Goal: Navigation & Orientation: Find specific page/section

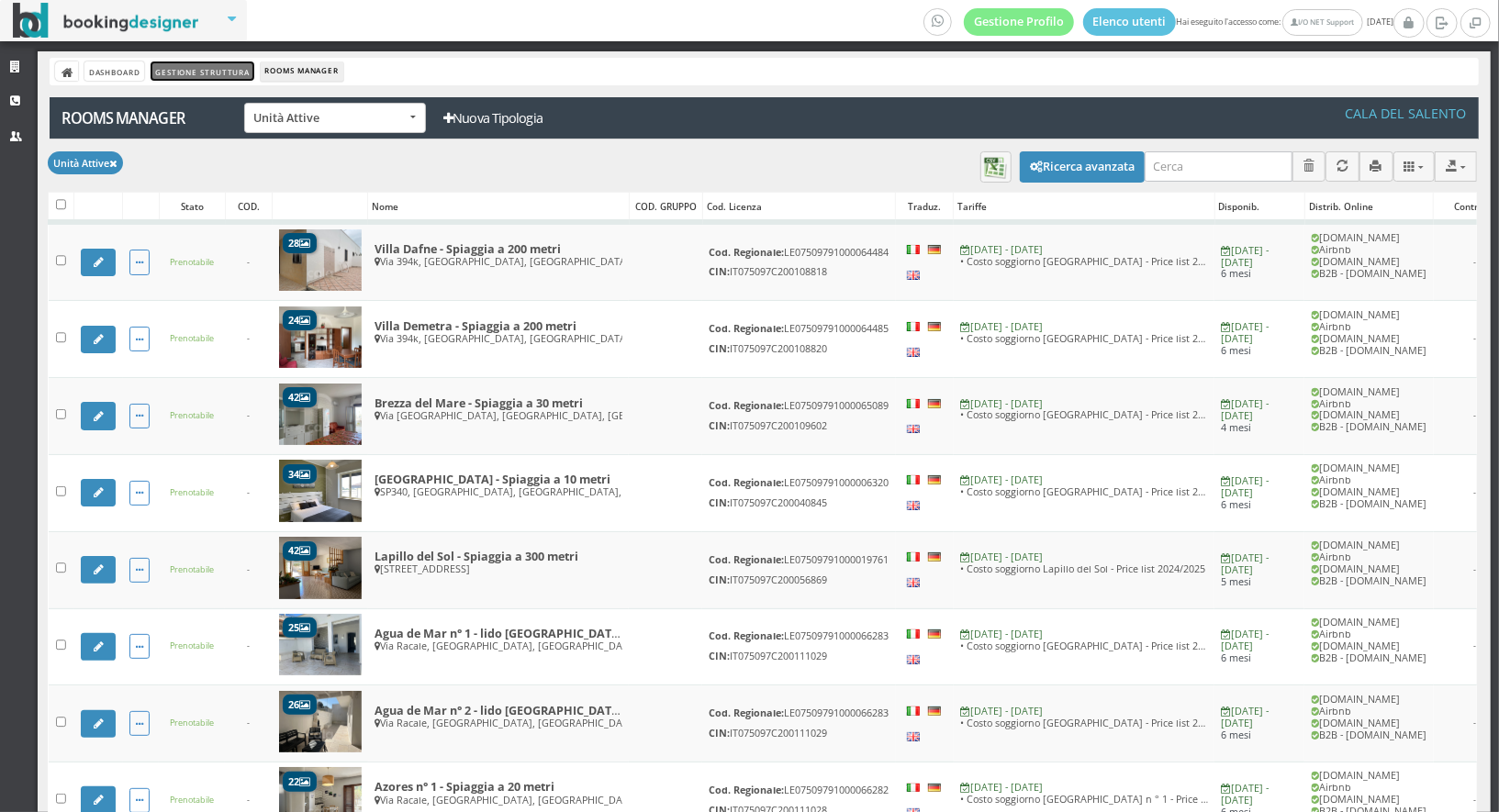
click at [167, 65] on link "Gestione Struttura" at bounding box center [202, 72] width 103 height 19
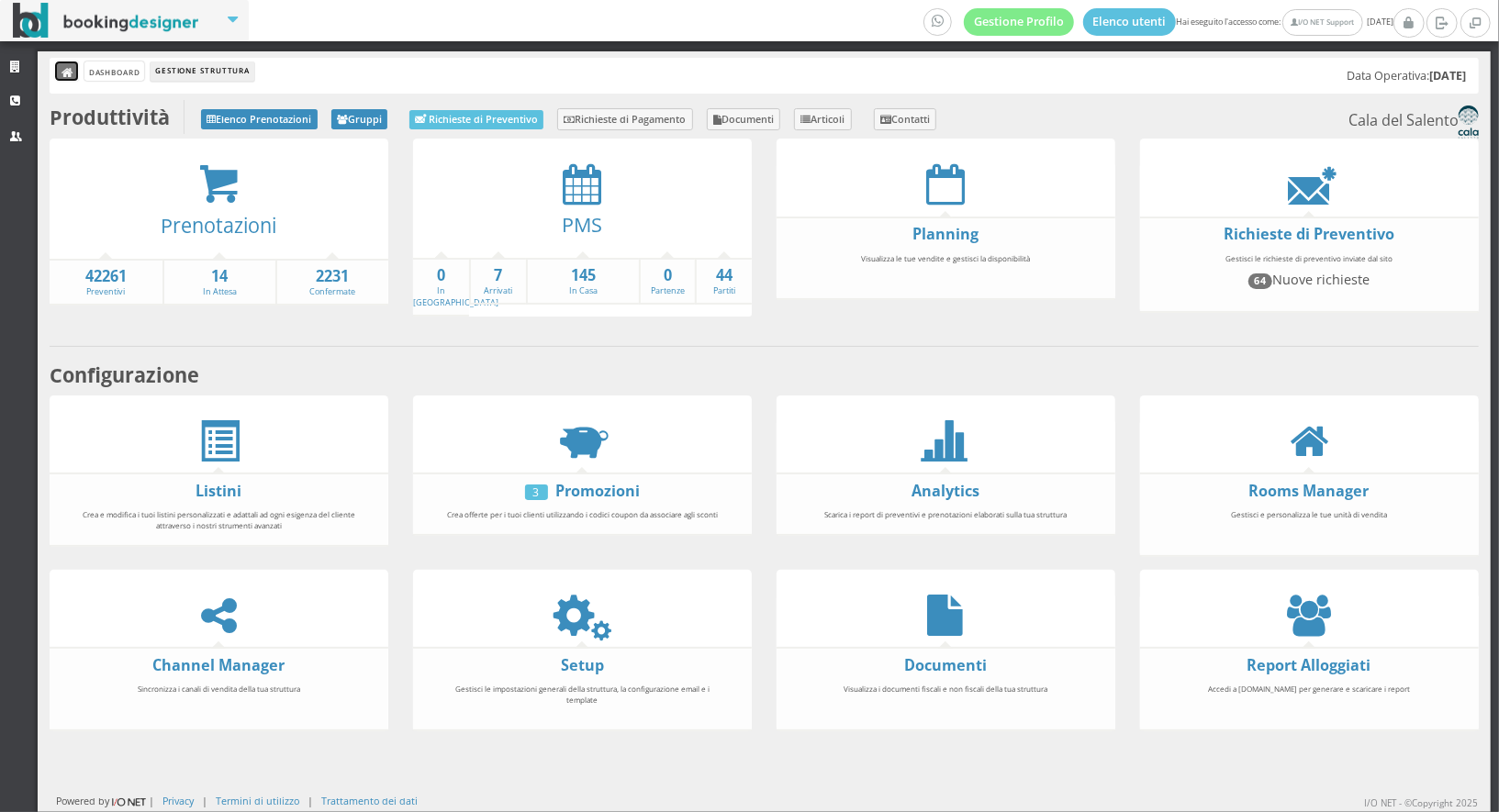
click at [69, 72] on icon at bounding box center [68, 72] width 13 height 13
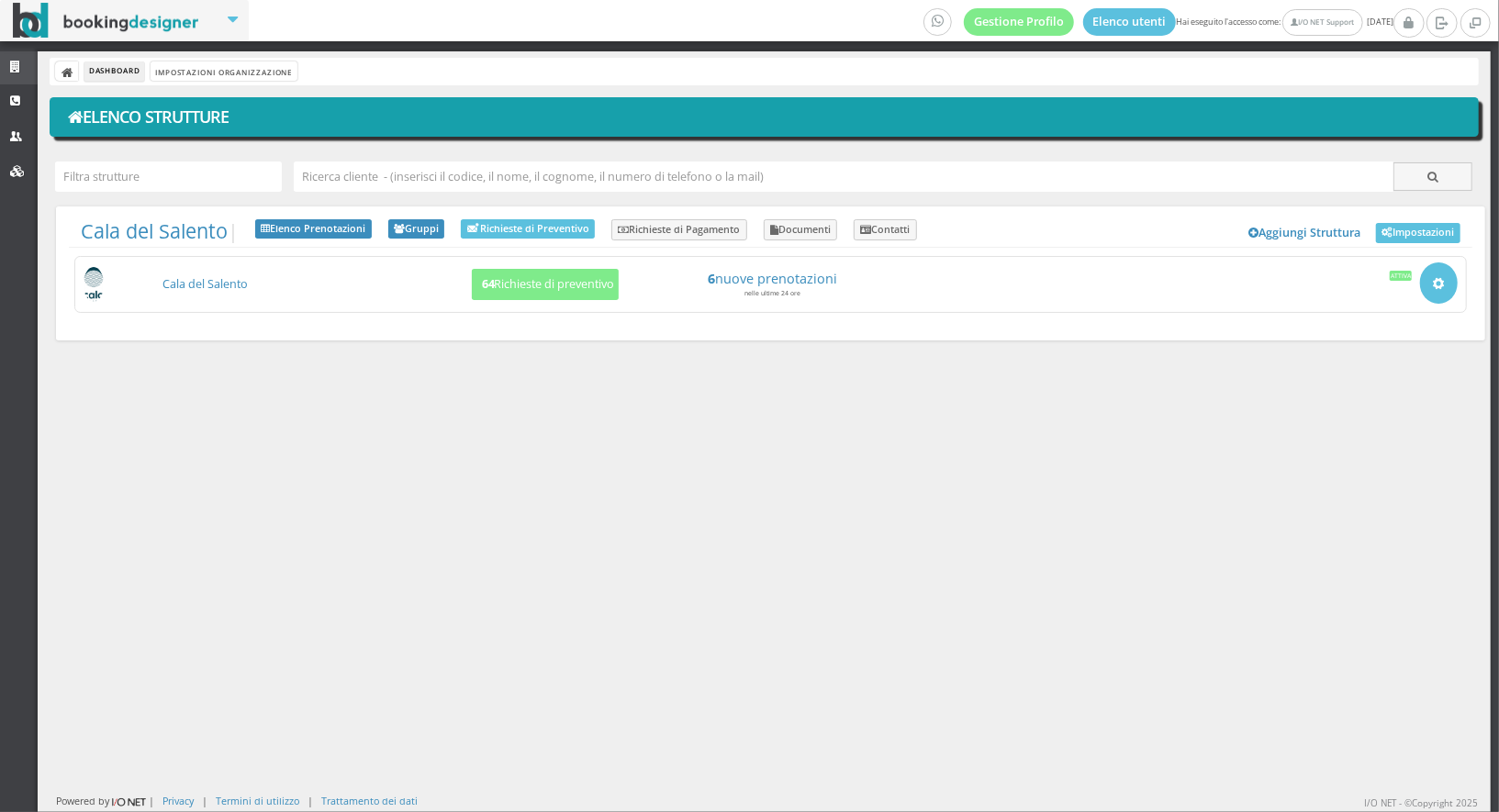
click at [5, 67] on link "Strutture" at bounding box center [18, 68] width 38 height 33
